Goal: Information Seeking & Learning: Learn about a topic

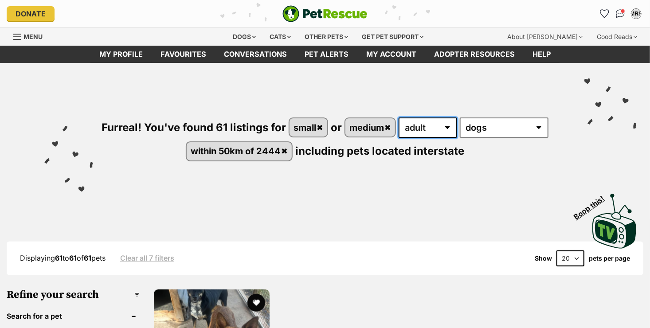
click at [419, 135] on select "any age puppy adult senior" at bounding box center [428, 128] width 59 height 20
select select "senior"
click at [399, 118] on select "any age puppy adult senior" at bounding box center [428, 128] width 59 height 20
